Goal: Navigation & Orientation: Find specific page/section

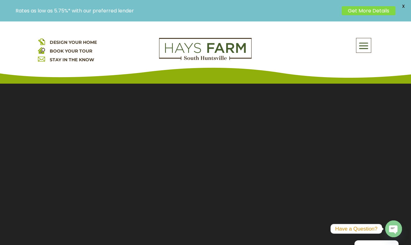
click at [363, 47] on span at bounding box center [364, 46] width 15 height 14
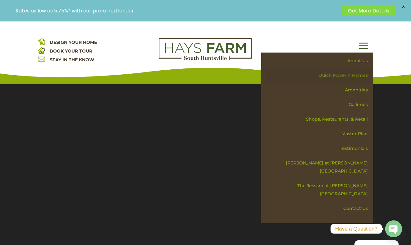
click at [357, 77] on link "Quick Move-in Homes" at bounding box center [320, 75] width 108 height 15
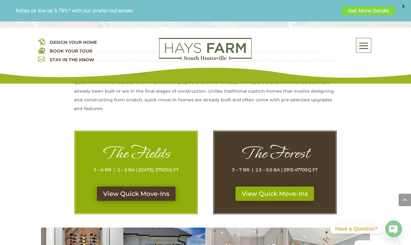
scroll to position [257, 0]
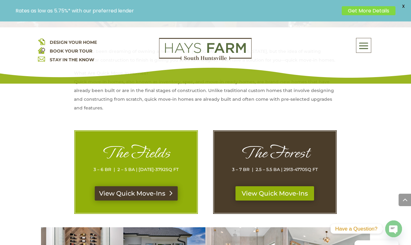
click at [146, 193] on link "View Quick Move-Ins" at bounding box center [136, 193] width 83 height 14
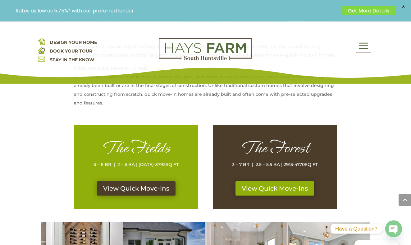
scroll to position [262, 0]
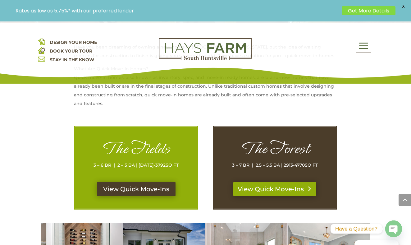
click at [261, 189] on link "View Quick Move-Ins" at bounding box center [275, 189] width 83 height 14
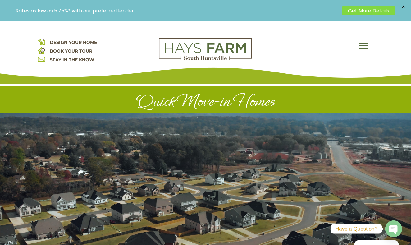
scroll to position [0, 0]
click at [366, 46] on span at bounding box center [364, 46] width 15 height 14
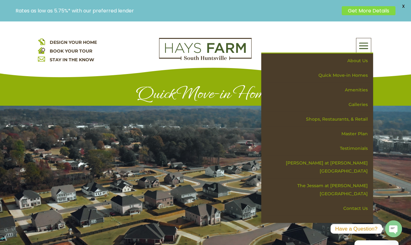
click at [365, 44] on span at bounding box center [364, 46] width 15 height 14
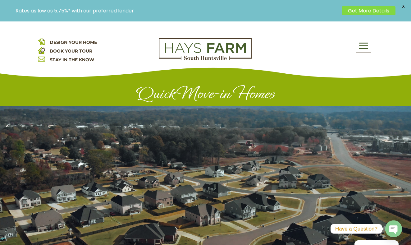
click at [365, 44] on span at bounding box center [364, 46] width 15 height 14
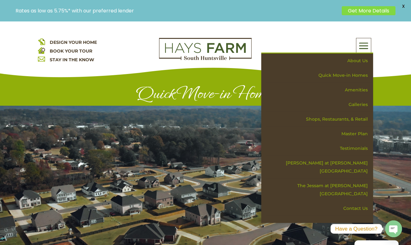
click at [320, 43] on div "About Us Quick Move-in Homes Amenities Galleries Shops, Restaurants, & Retail M…" at bounding box center [318, 45] width 112 height 15
click at [295, 37] on div "DESIGN YOUR HOME BOOK YOUR TOUR STAY IN THE KNOW About Us Quick Move-in Homes A…" at bounding box center [205, 52] width 411 height 62
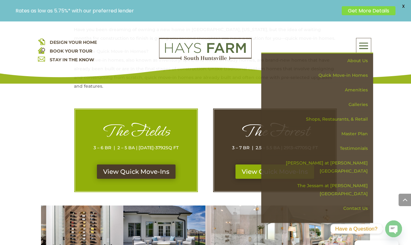
scroll to position [281, 0]
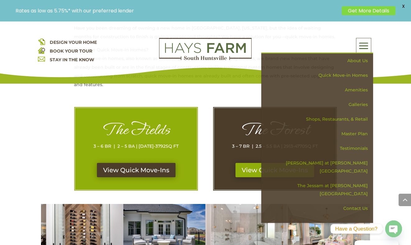
click at [67, 41] on span "DESIGN YOUR HOME" at bounding box center [73, 42] width 47 height 6
